Goal: Transaction & Acquisition: Purchase product/service

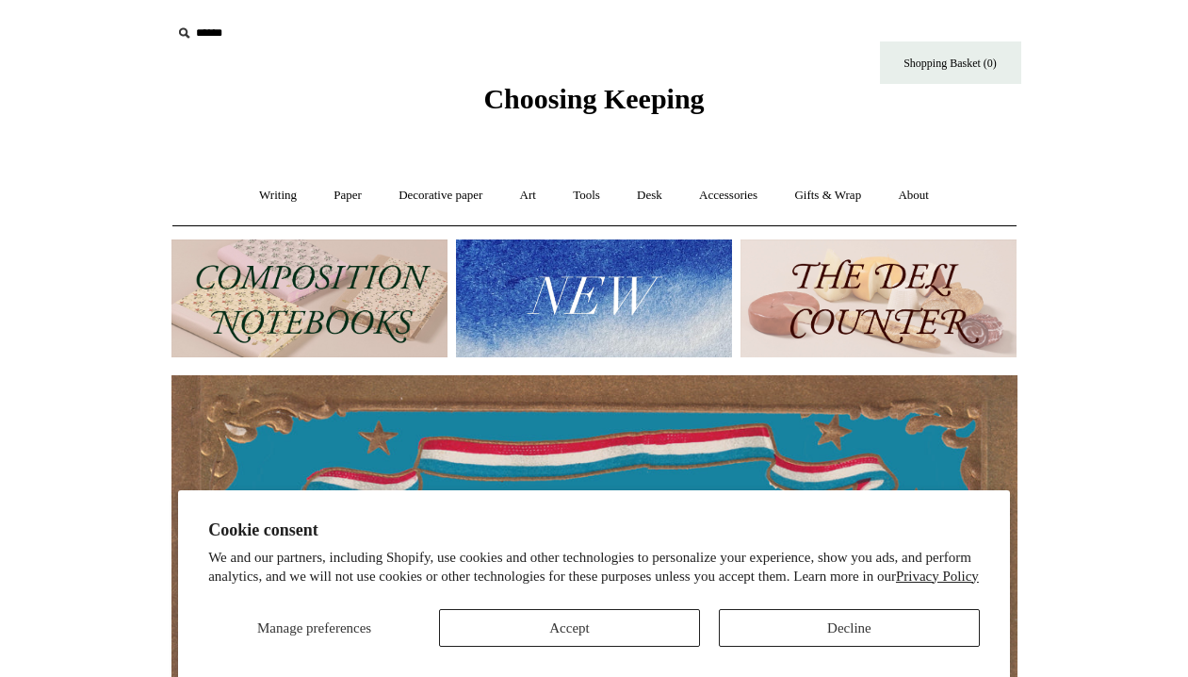
click at [497, 610] on button "Accept" at bounding box center [569, 628] width 261 height 38
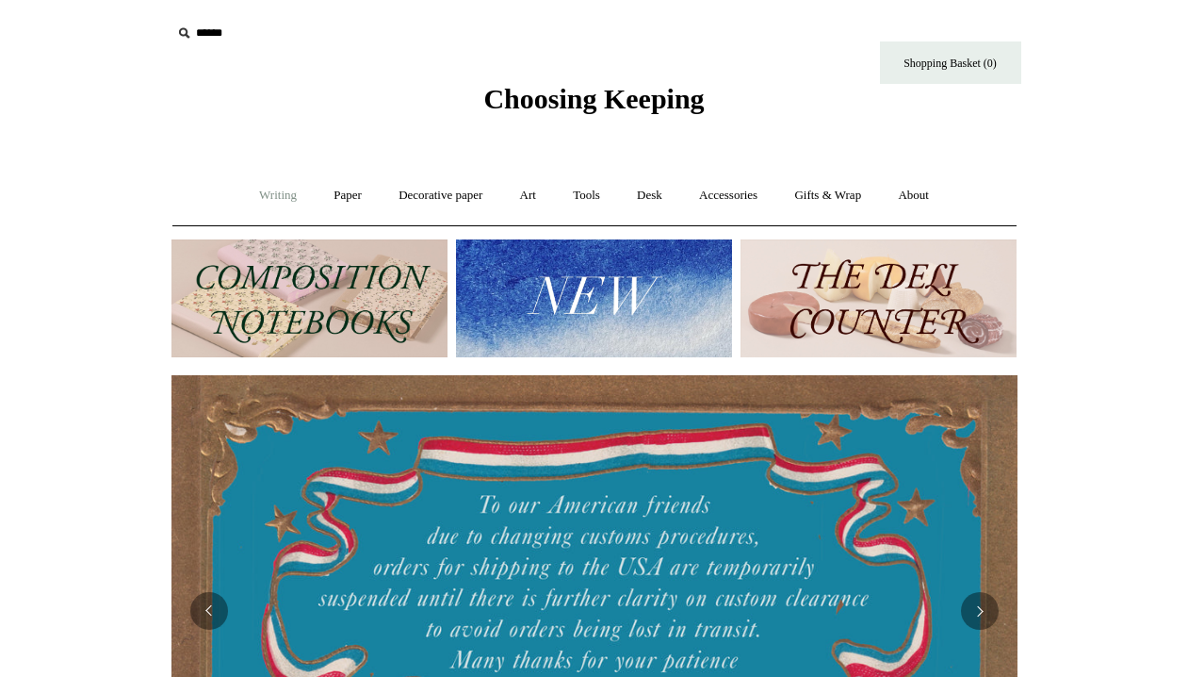
click at [280, 192] on link "Writing +" at bounding box center [278, 196] width 72 height 50
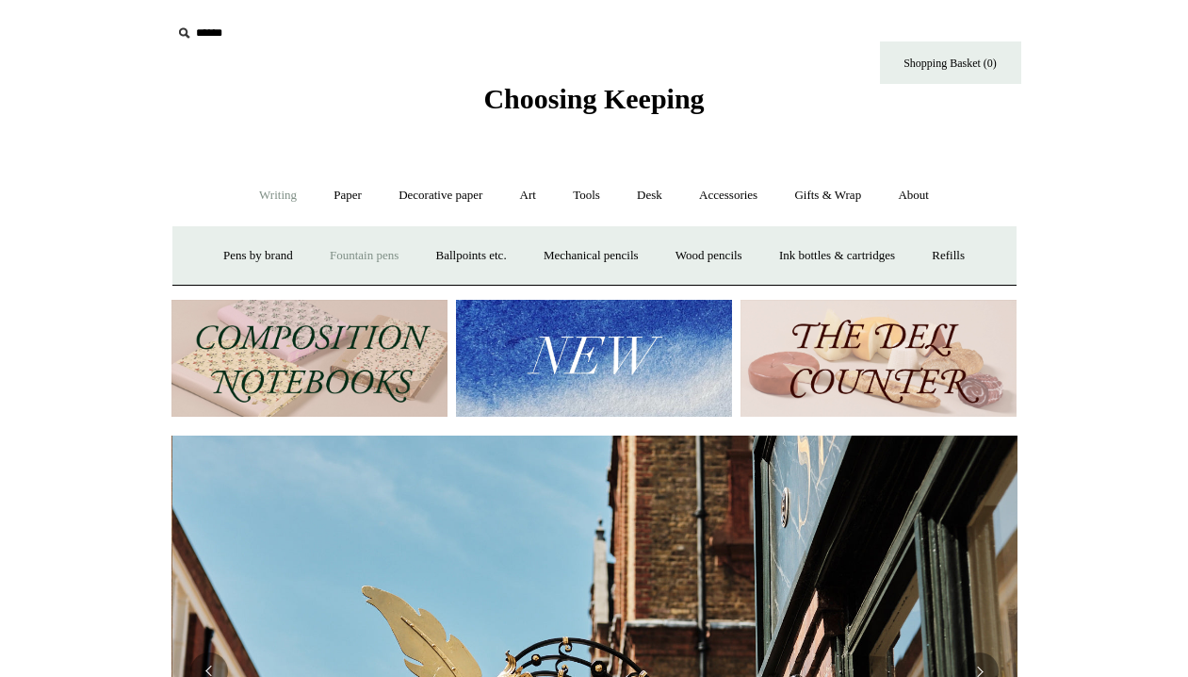
scroll to position [0, 846]
click at [352, 260] on link "Fountain pens +" at bounding box center [364, 256] width 103 height 50
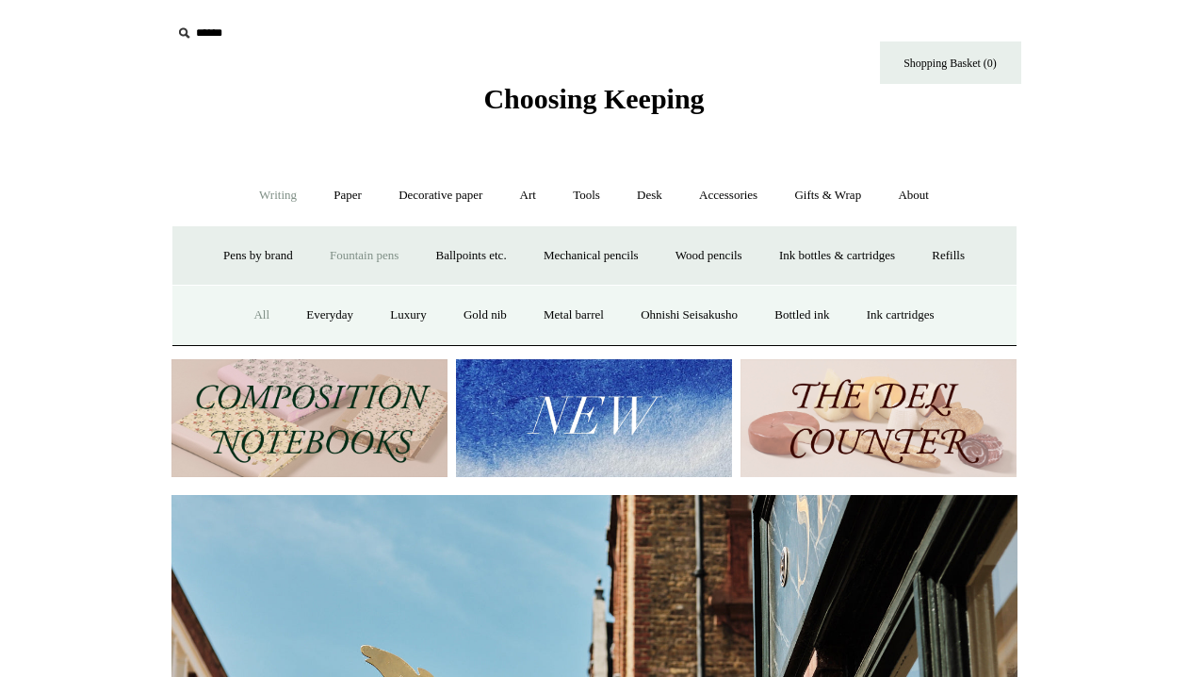
click at [238, 314] on link "All" at bounding box center [262, 315] width 50 height 50
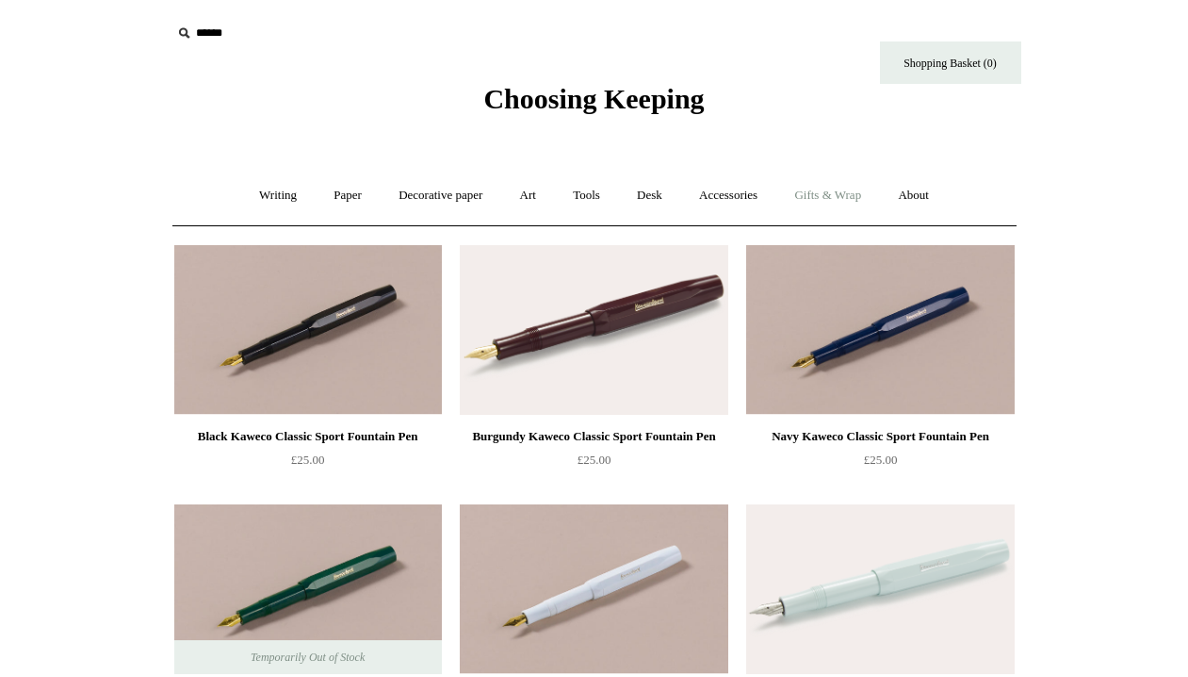
click at [838, 192] on link "Gifts & Wrap +" at bounding box center [827, 196] width 101 height 50
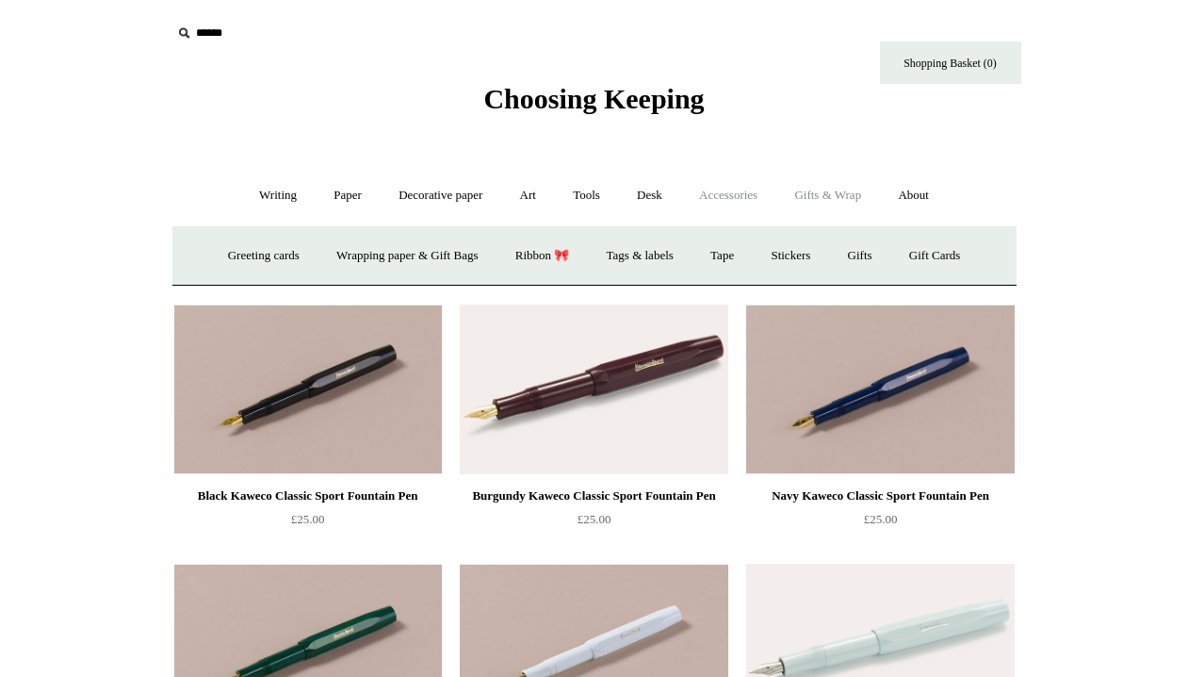
click at [763, 200] on link "Accessories +" at bounding box center [728, 196] width 92 height 50
click at [734, 201] on link "Accessories -" at bounding box center [728, 196] width 92 height 50
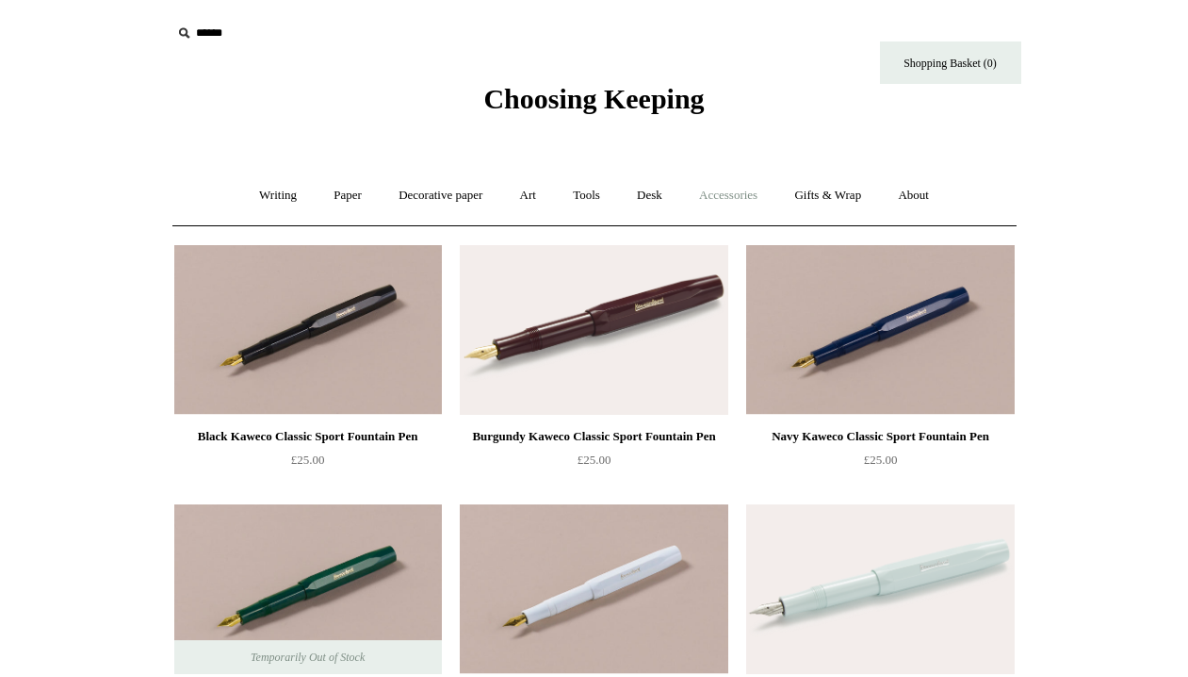
click at [734, 201] on link "Accessories +" at bounding box center [728, 196] width 92 height 50
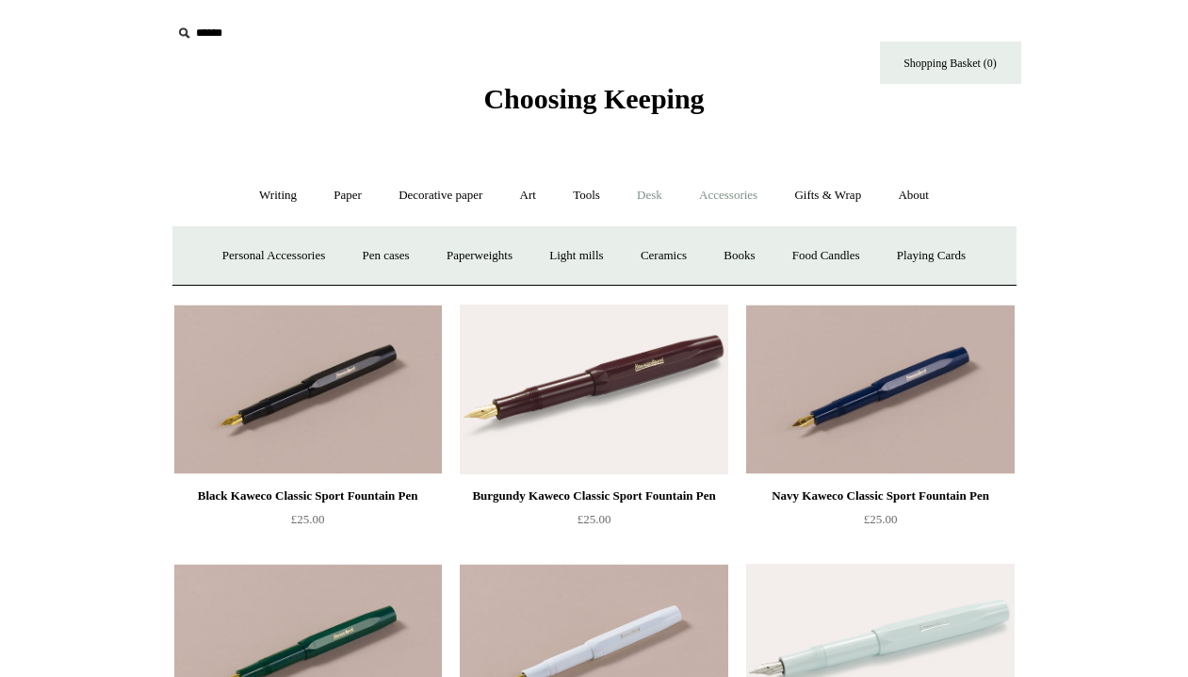
click at [645, 204] on link "Desk +" at bounding box center [649, 196] width 59 height 50
click at [516, 196] on link "Art +" at bounding box center [528, 196] width 50 height 50
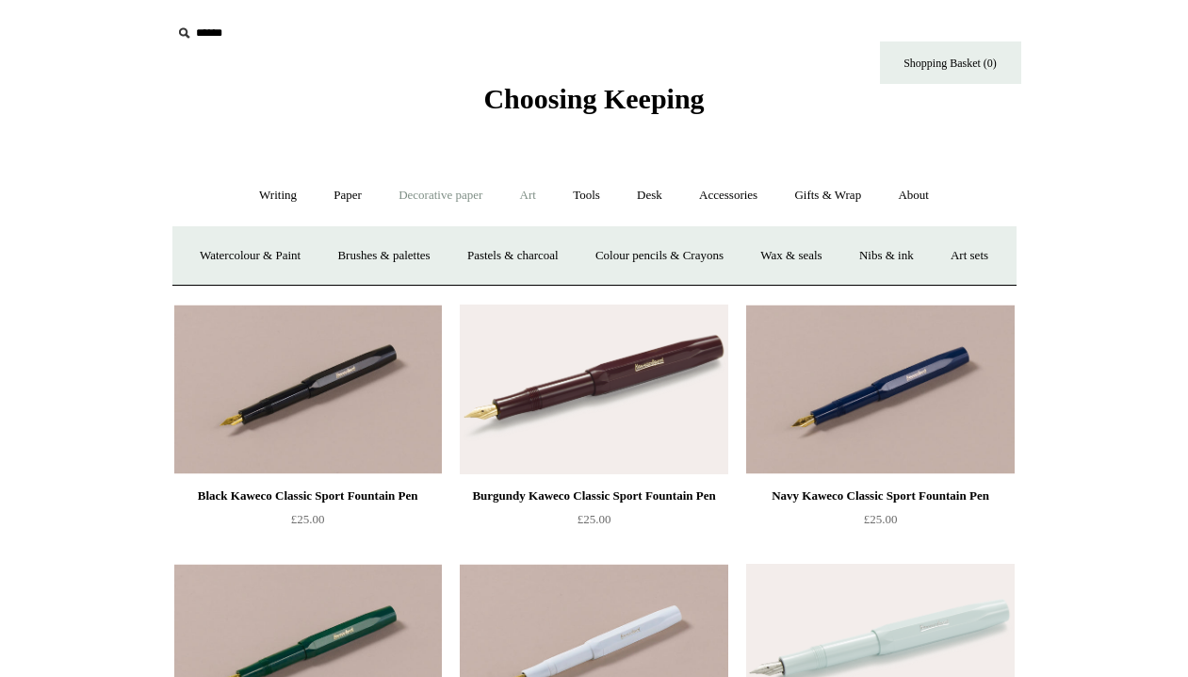
click at [475, 195] on link "Decorative paper +" at bounding box center [441, 196] width 118 height 50
click at [382, 208] on link "Decorative paper -" at bounding box center [441, 196] width 118 height 50
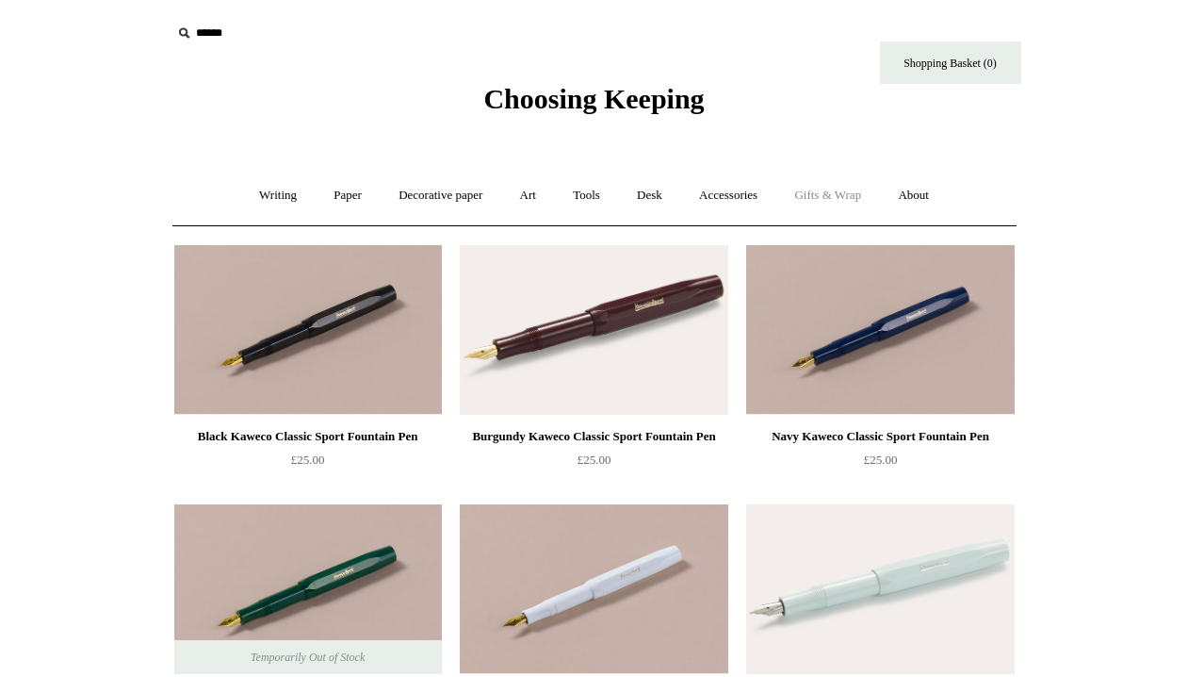
click at [848, 191] on link "Gifts & Wrap +" at bounding box center [827, 196] width 101 height 50
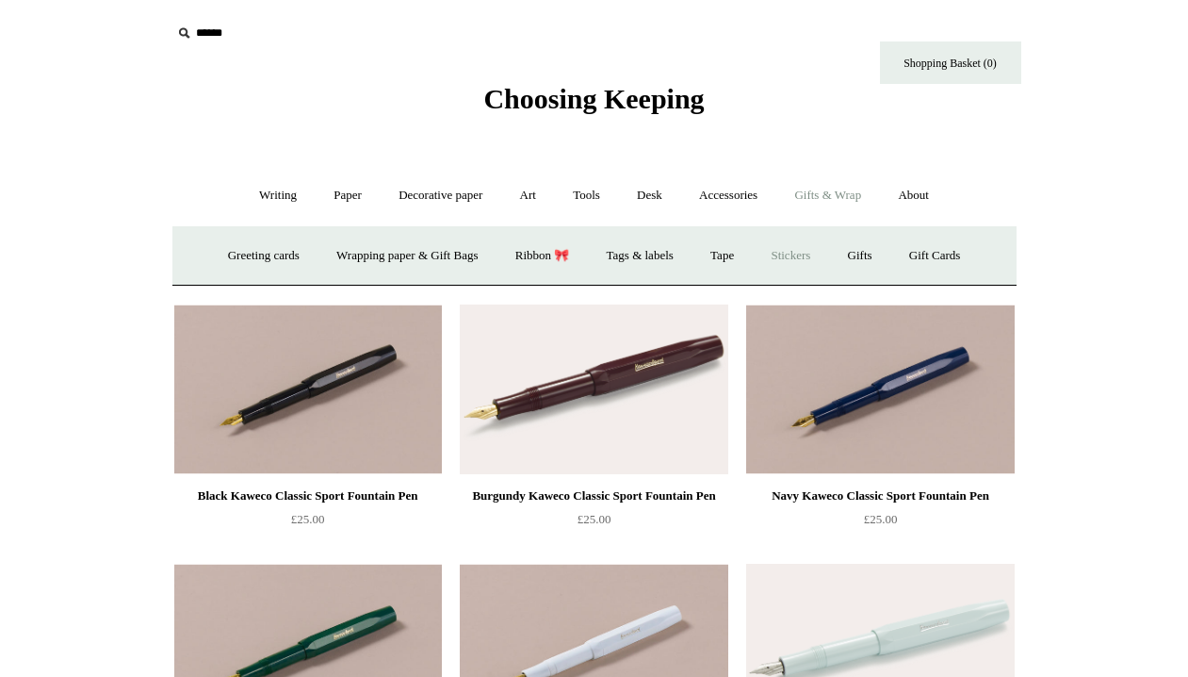
click at [780, 254] on link "Stickers" at bounding box center [790, 256] width 73 height 50
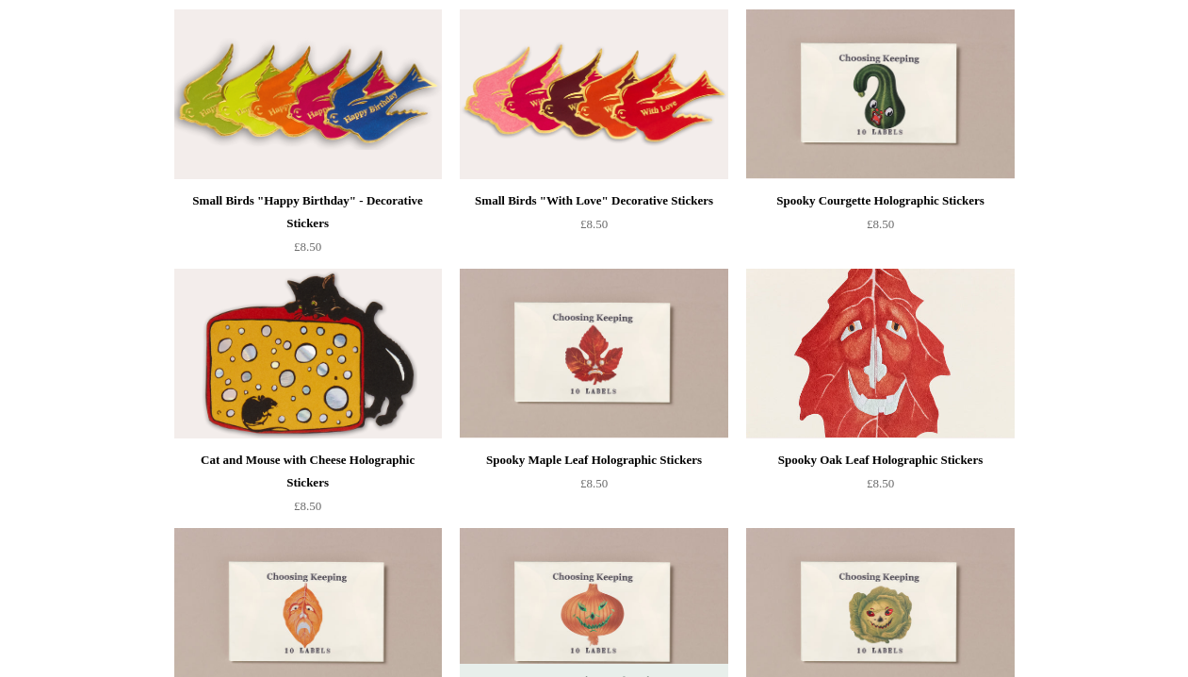
scroll to position [759, 0]
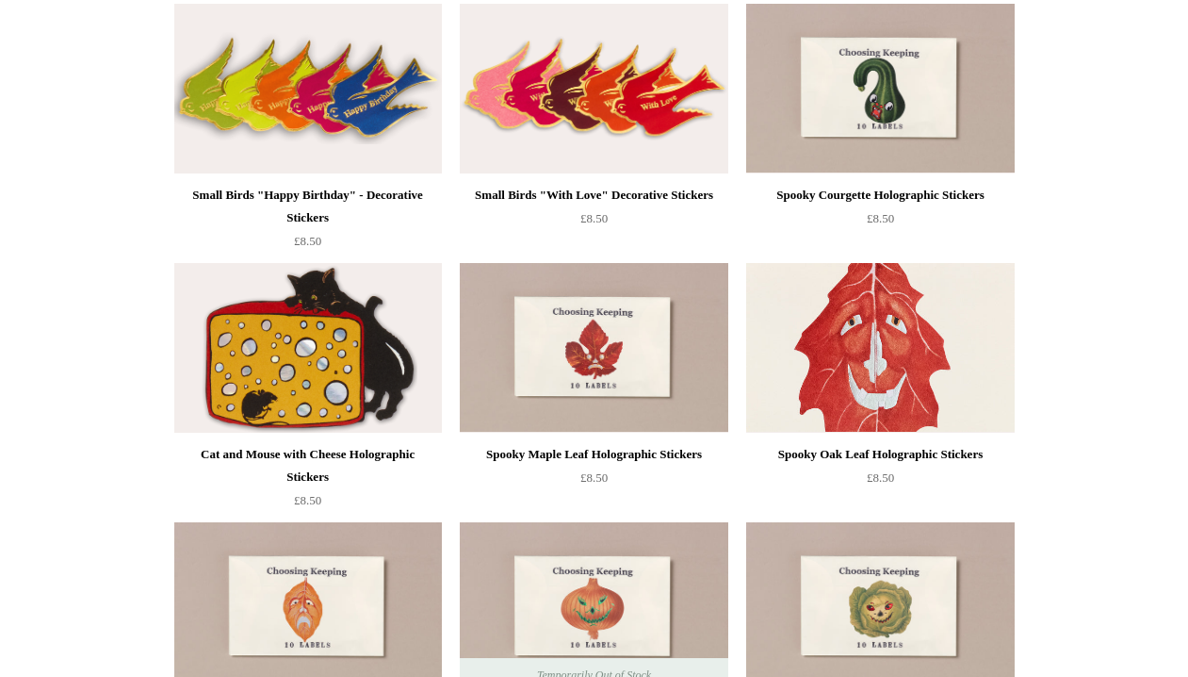
click at [1076, 360] on html "Menu Choosing Keeping * Shipping Information Shopping Basket (0) * ⤺ + +" at bounding box center [594, 293] width 1188 height 2104
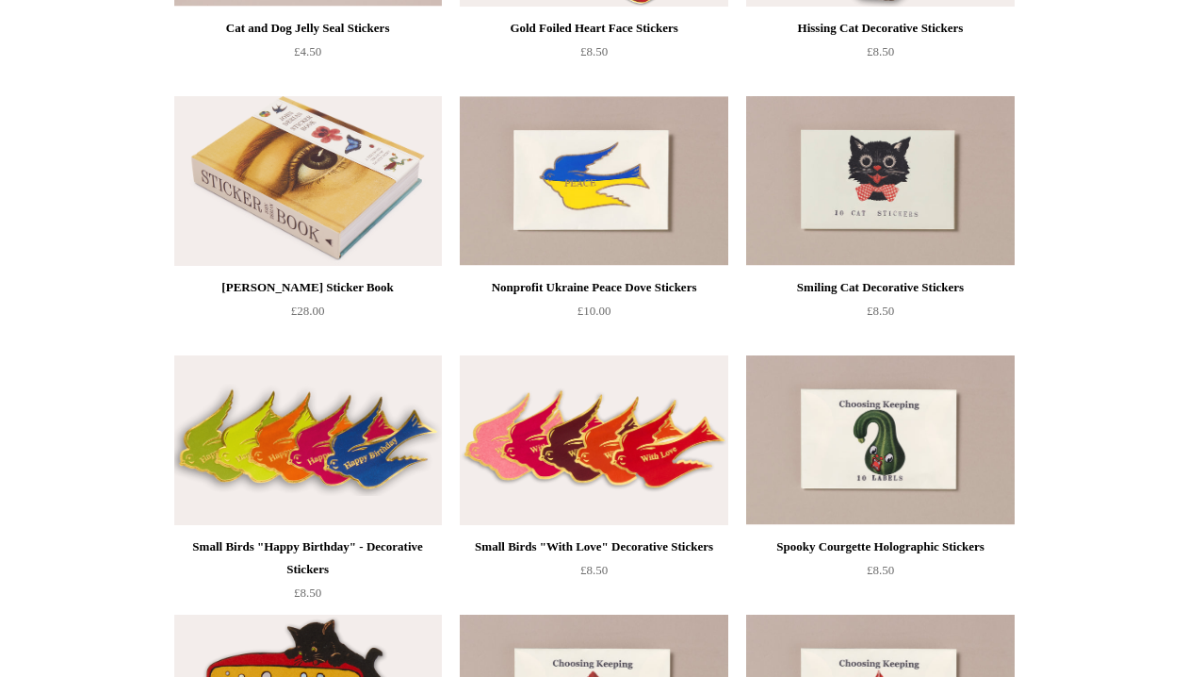
scroll to position [407, 0]
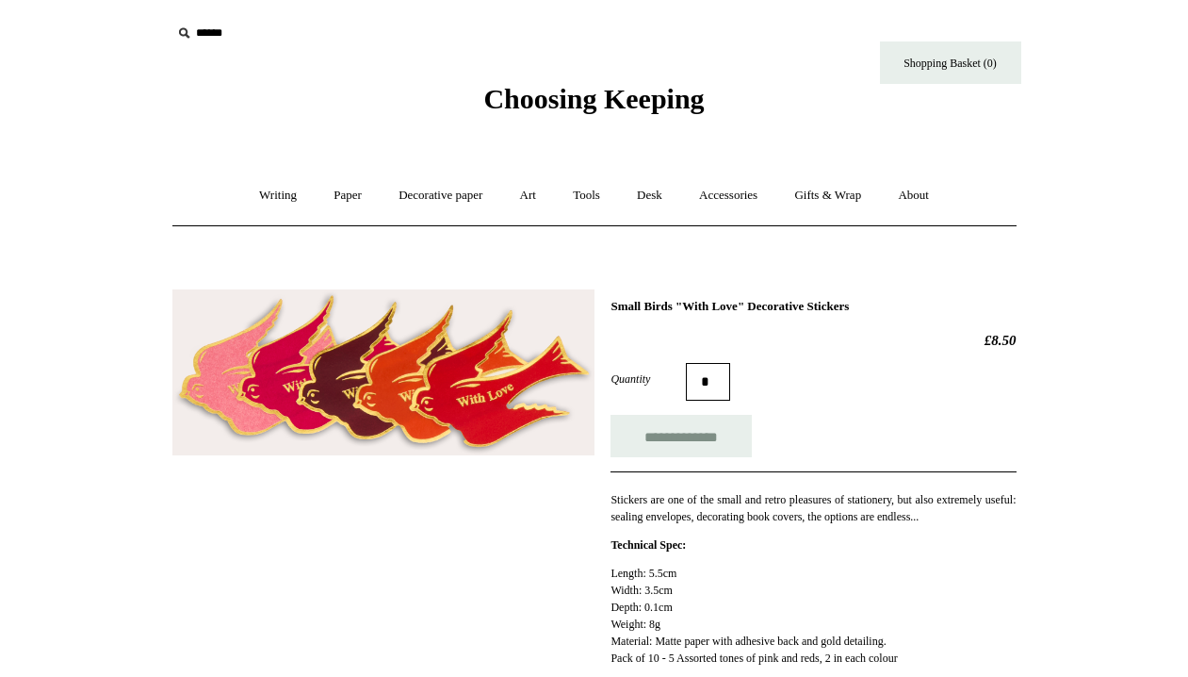
click at [1091, 3] on html "Menu Choosing Keeping * Shipping Information Shopping Basket (0) * ⤺ + +" at bounding box center [594, 644] width 1188 height 1288
